Goal: Task Accomplishment & Management: Manage account settings

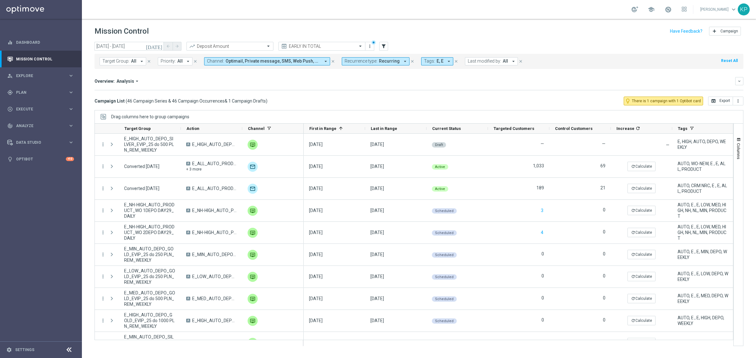
click at [580, 61] on div "Target Group: All arrow_drop_down close Priority: All arrow_drop_down close Cha…" at bounding box center [418, 61] width 649 height 15
click at [31, 90] on div "gps_fixed Plan" at bounding box center [37, 93] width 61 height 6
click at [37, 107] on link "Target Groups" at bounding box center [40, 105] width 49 height 5
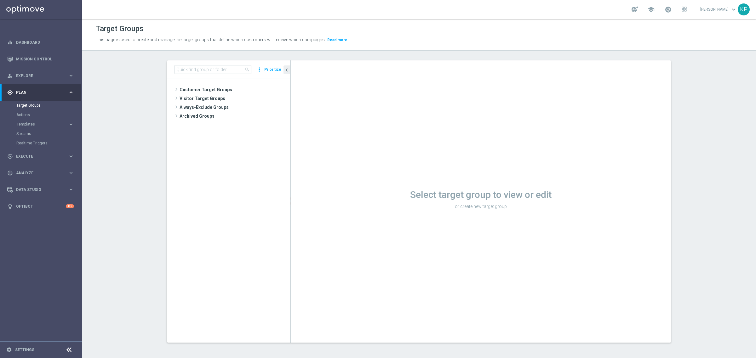
click at [108, 163] on section "search more_vert Prioritize Customer Target Groups library_add create_new_folder" at bounding box center [419, 206] width 674 height 292
click at [187, 71] on input at bounding box center [212, 69] width 77 height 9
paste input "E_ALL_TARGET_OFFER_BADANIE BIG NEGATIVE_260825"
type input "E_ALL_TARGET_OFFER_BADANIE BIG NEGATIVE_260825"
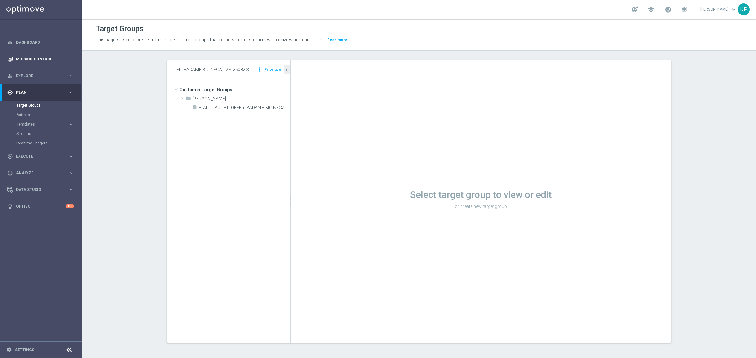
scroll to position [0, 0]
click at [236, 107] on span "E_ALL_TARGET_OFFER_BADANIE BIG NEGATIVE_260825" at bounding box center [237, 107] width 77 height 5
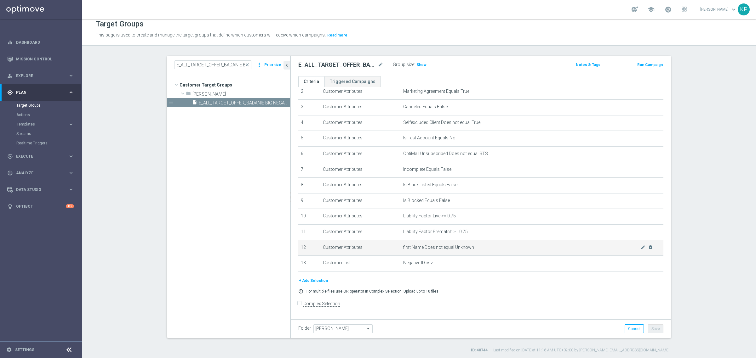
scroll to position [6, 0]
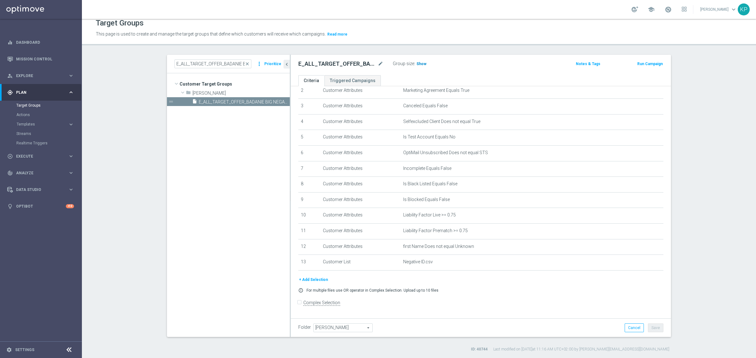
click at [419, 62] on span "Show" at bounding box center [421, 64] width 10 height 4
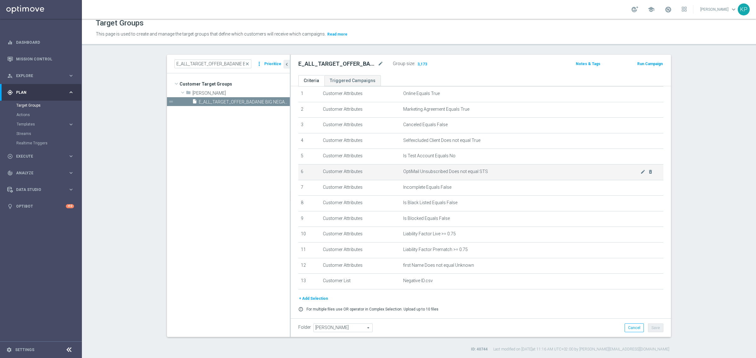
scroll to position [41, 0]
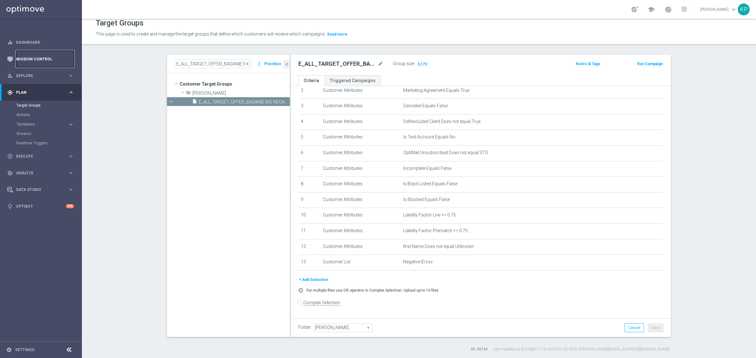
click at [57, 64] on link "Mission Control" at bounding box center [45, 59] width 58 height 17
